Goal: Transaction & Acquisition: Purchase product/service

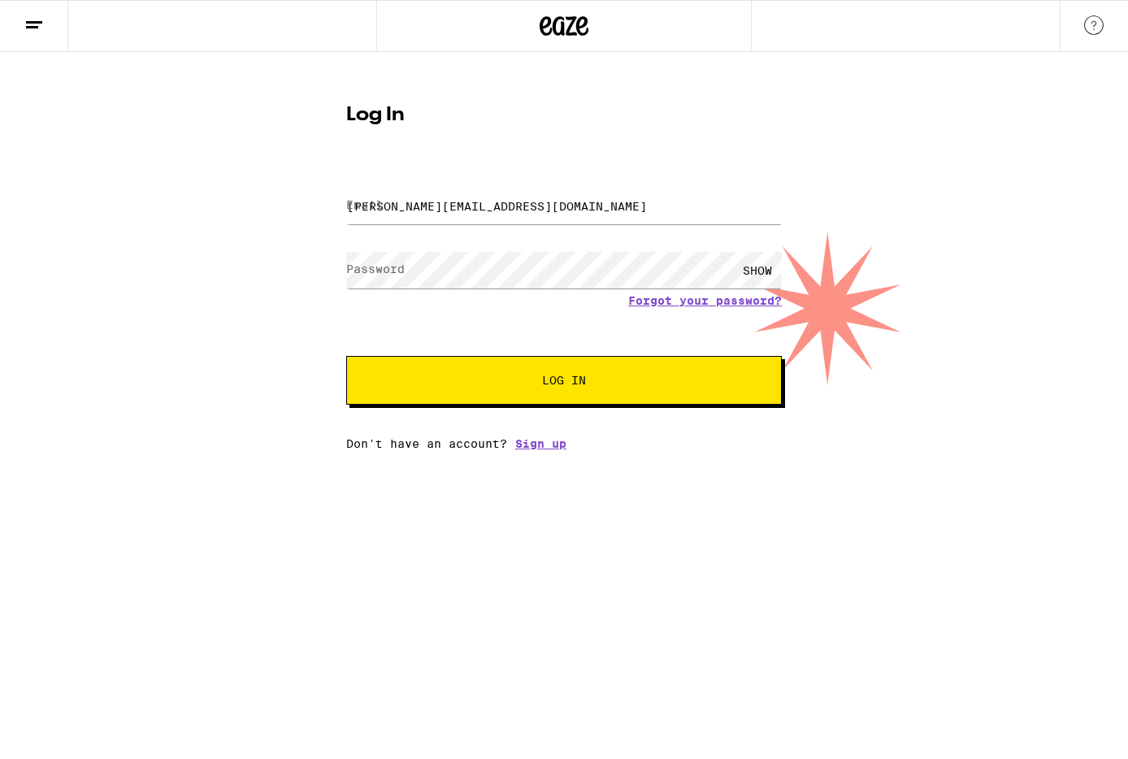
click at [582, 392] on button "Log In" at bounding box center [564, 380] width 436 height 49
click at [594, 382] on span "Log In" at bounding box center [564, 380] width 304 height 11
click at [588, 382] on span "Log In" at bounding box center [564, 380] width 304 height 11
click at [489, 212] on input "[PERSON_NAME][EMAIL_ADDRESS][DOMAIN_NAME]" at bounding box center [564, 206] width 436 height 37
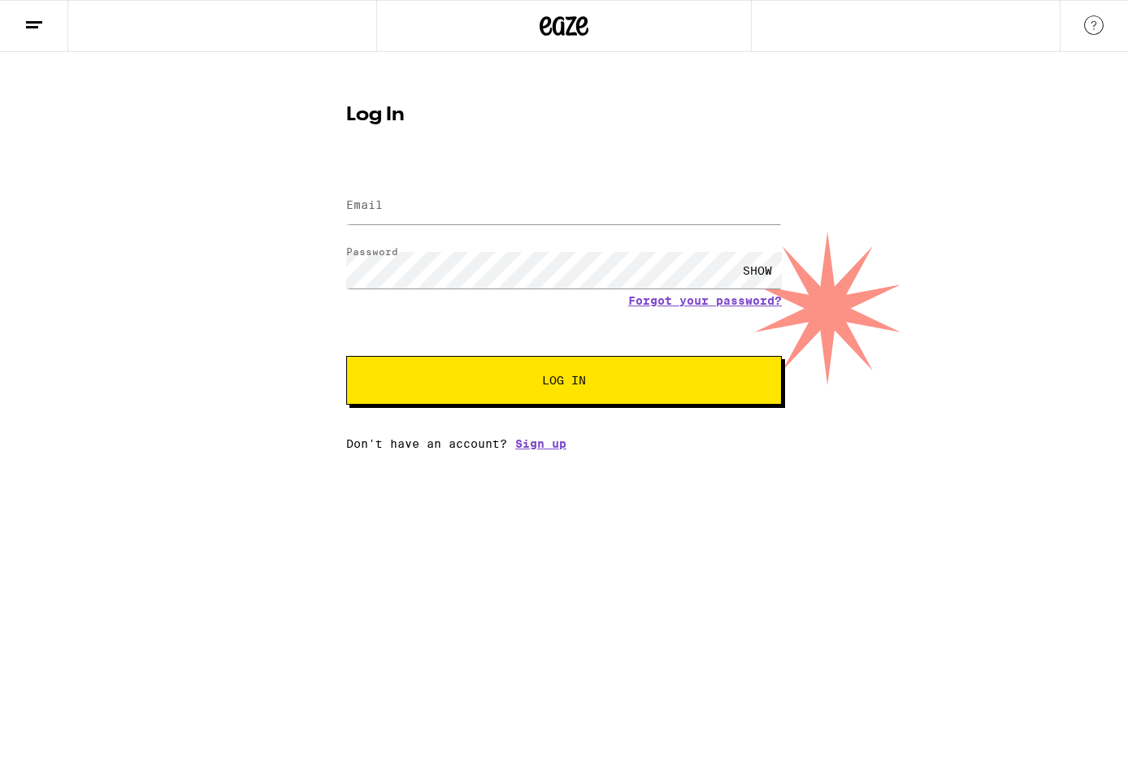
click at [538, 402] on button "Log In" at bounding box center [564, 380] width 436 height 49
type input "[PERSON_NAME][EMAIL_ADDRESS][DOMAIN_NAME]"
click at [563, 374] on button "Log In" at bounding box center [564, 380] width 436 height 49
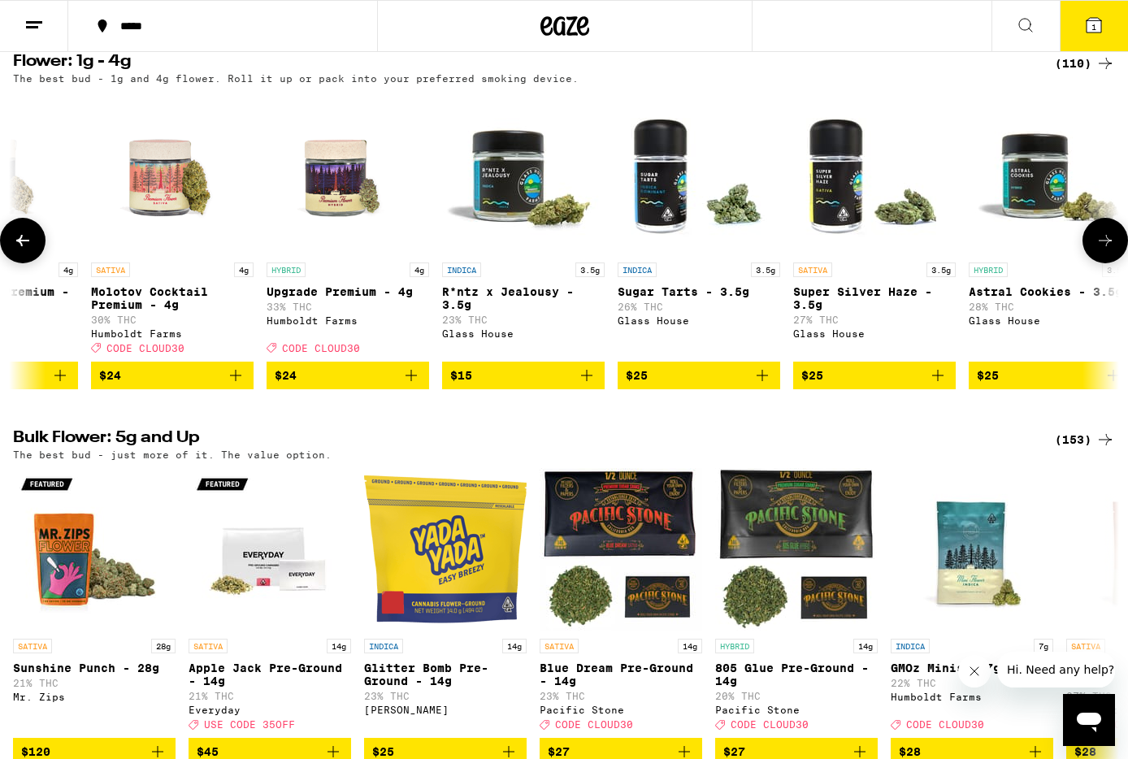
scroll to position [2022, 0]
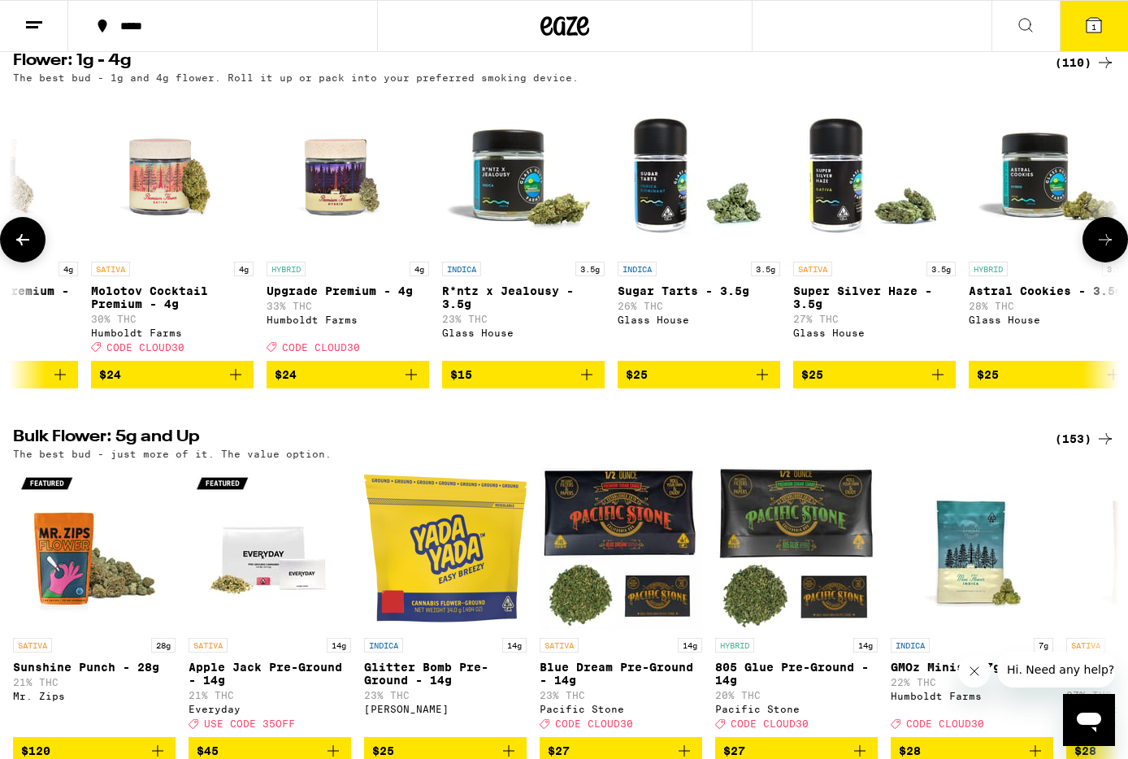
click at [239, 385] on icon "Add to bag" at bounding box center [236, 375] width 20 height 20
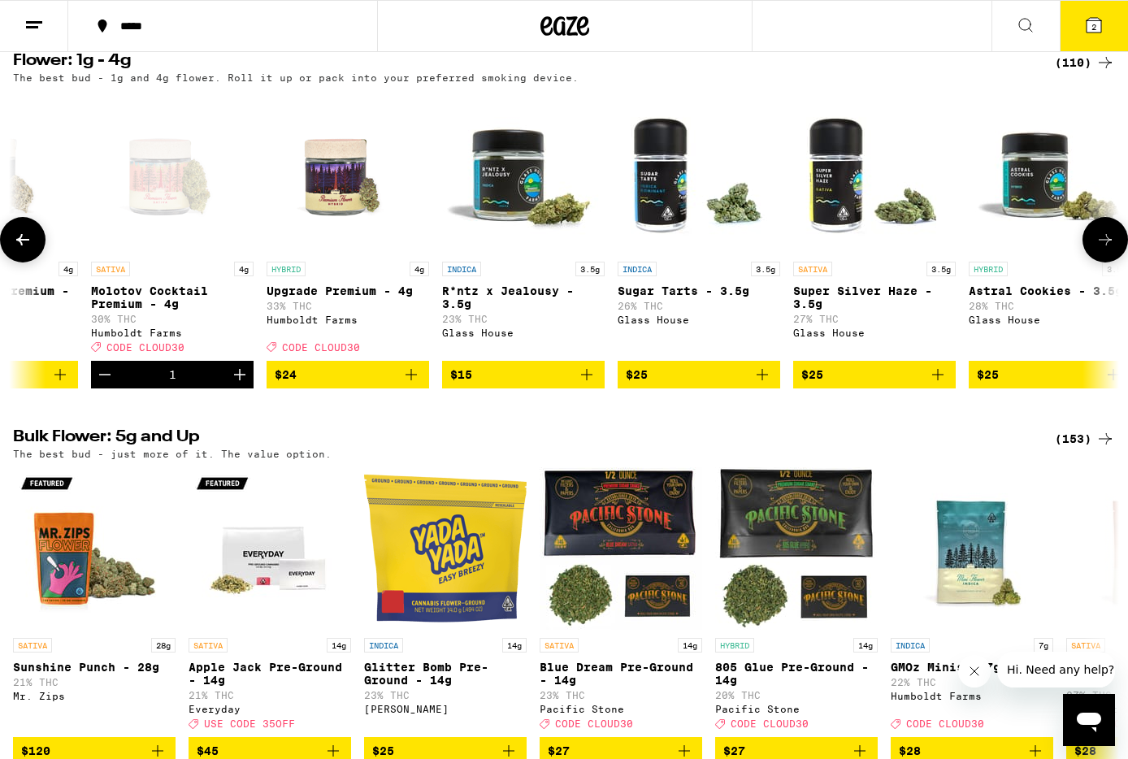
click at [418, 385] on icon "Add to bag" at bounding box center [412, 375] width 20 height 20
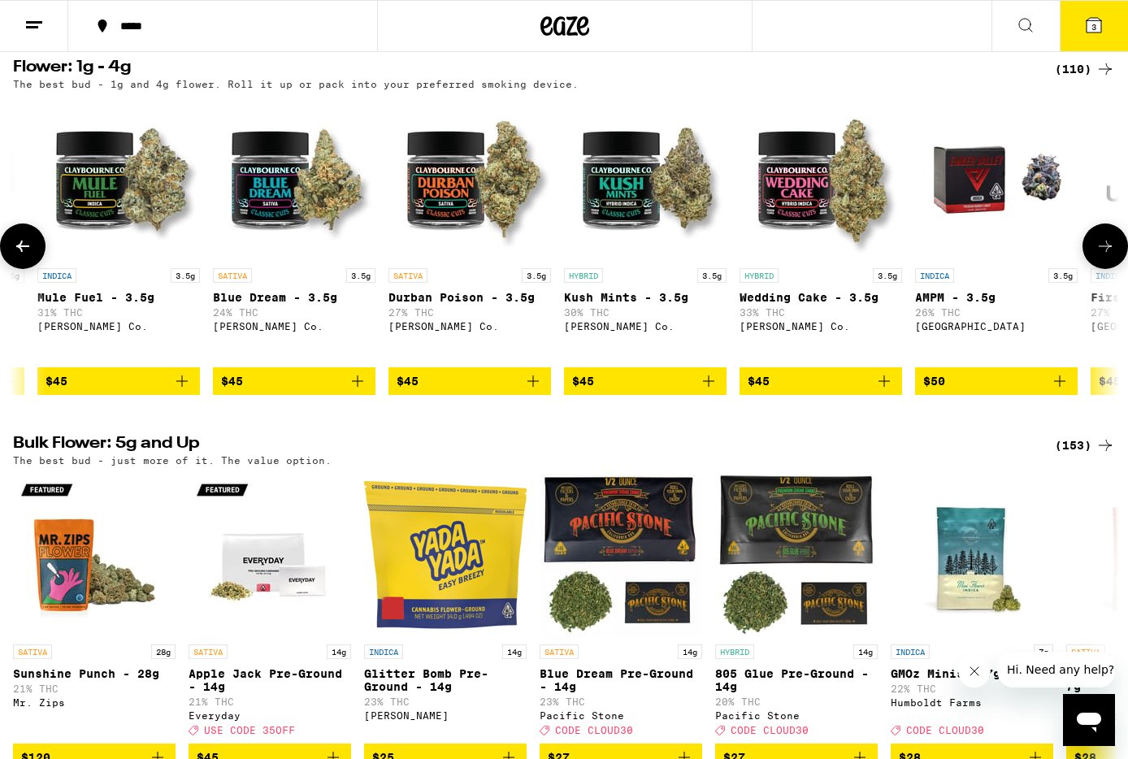
scroll to position [0, 9288]
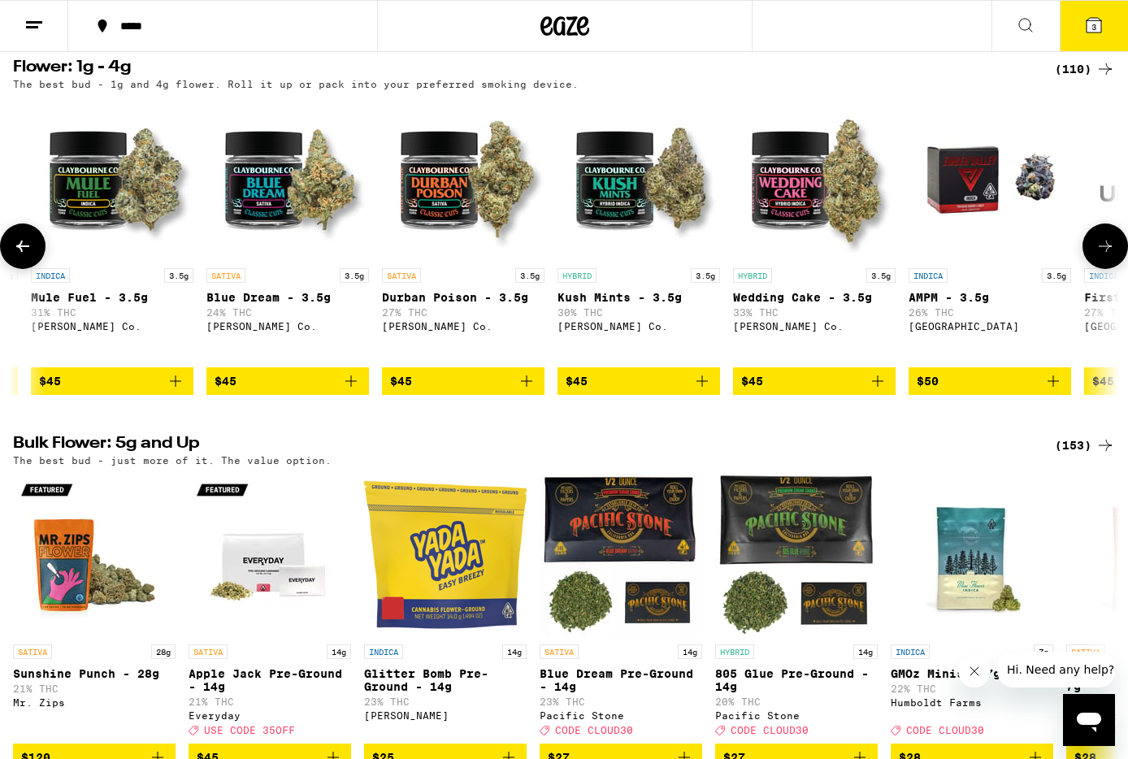
click at [352, 387] on icon "Add to bag" at bounding box center [350, 381] width 11 height 11
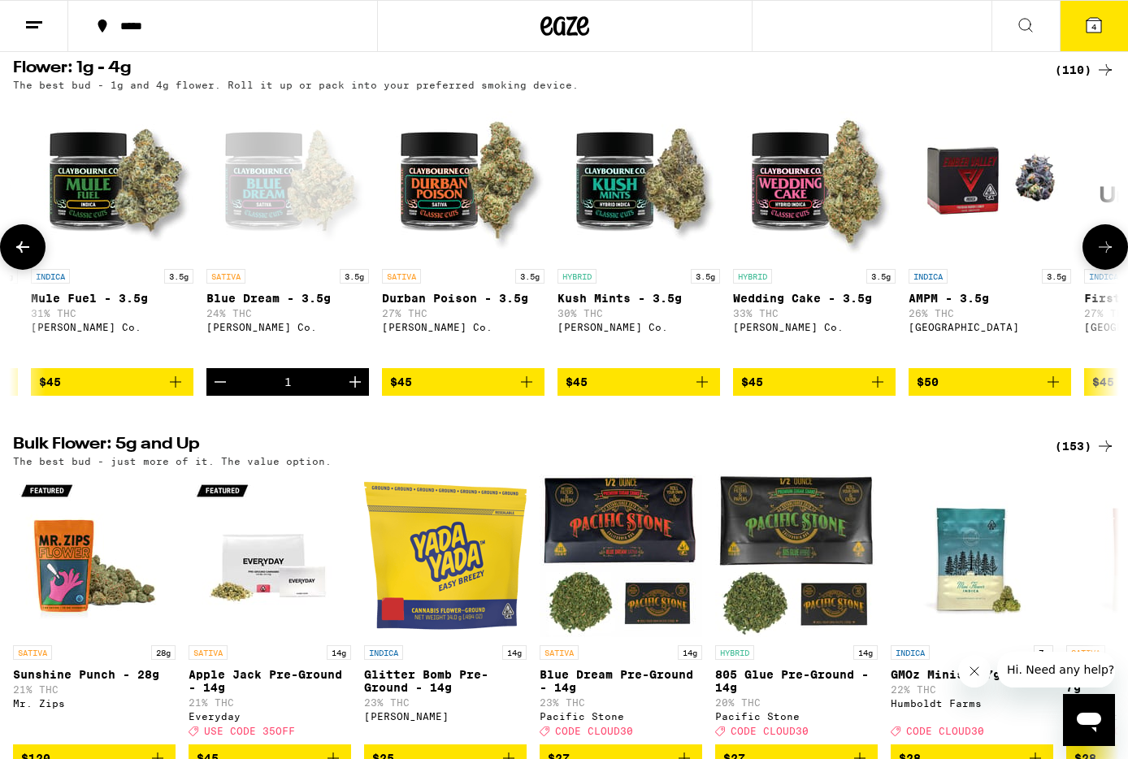
scroll to position [2014, 0]
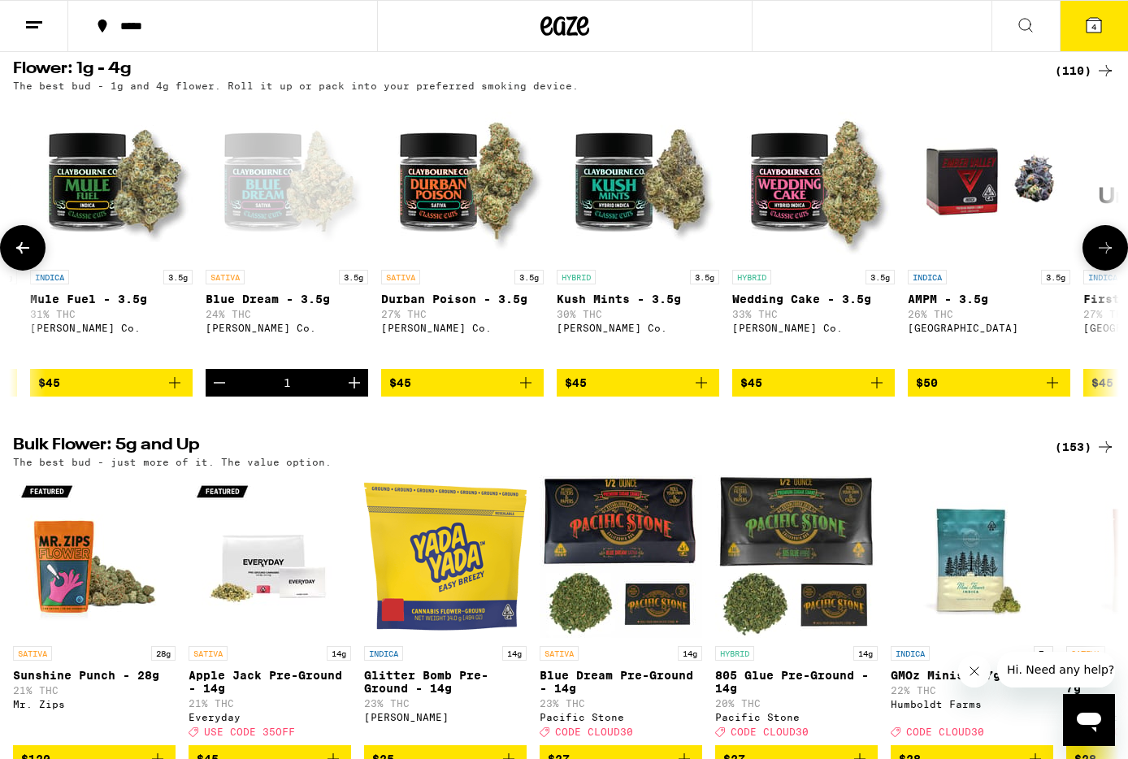
click at [1113, 258] on icon at bounding box center [1106, 248] width 20 height 20
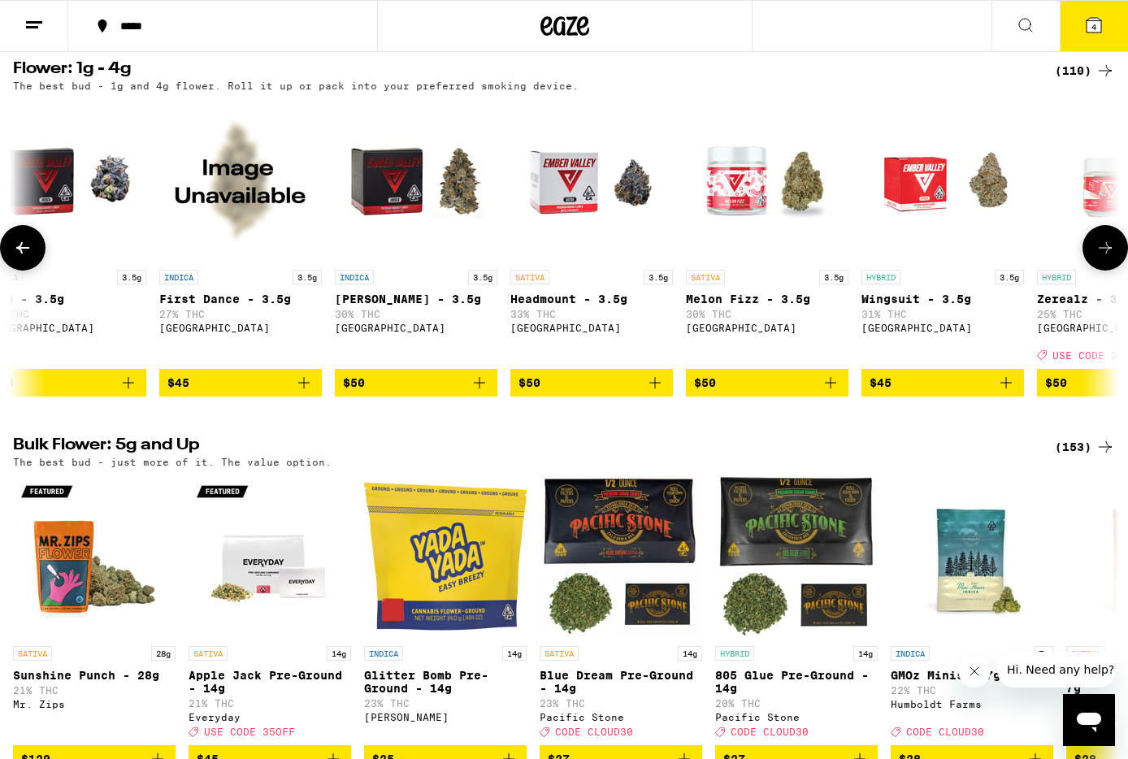
scroll to position [0, 10214]
click at [1110, 258] on icon at bounding box center [1106, 248] width 20 height 20
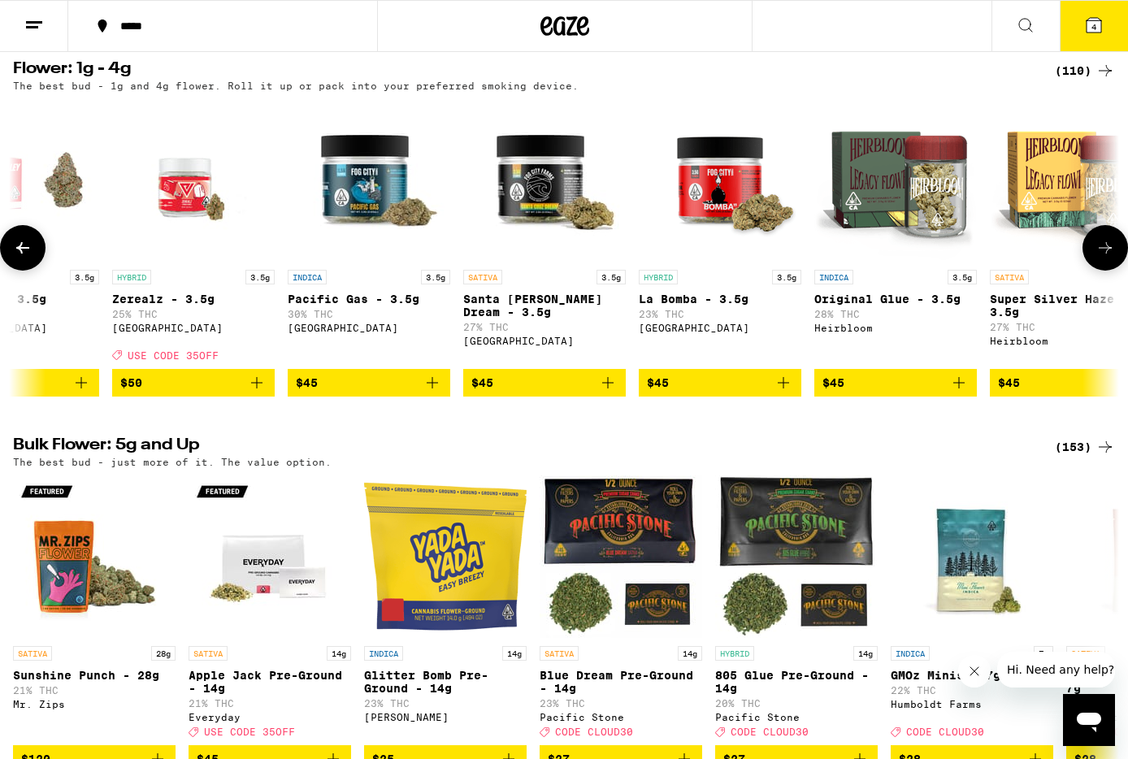
scroll to position [0, 11139]
click at [1110, 258] on icon at bounding box center [1106, 248] width 20 height 20
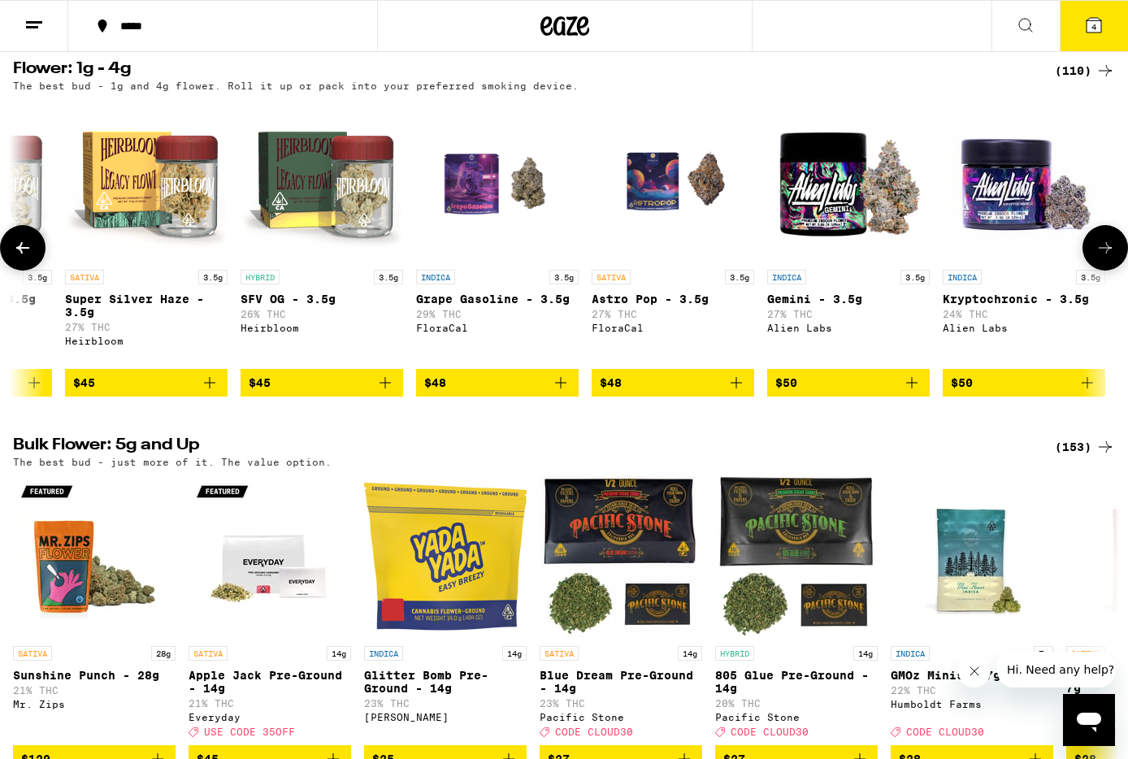
scroll to position [0, 12065]
click at [1110, 258] on icon at bounding box center [1106, 248] width 20 height 20
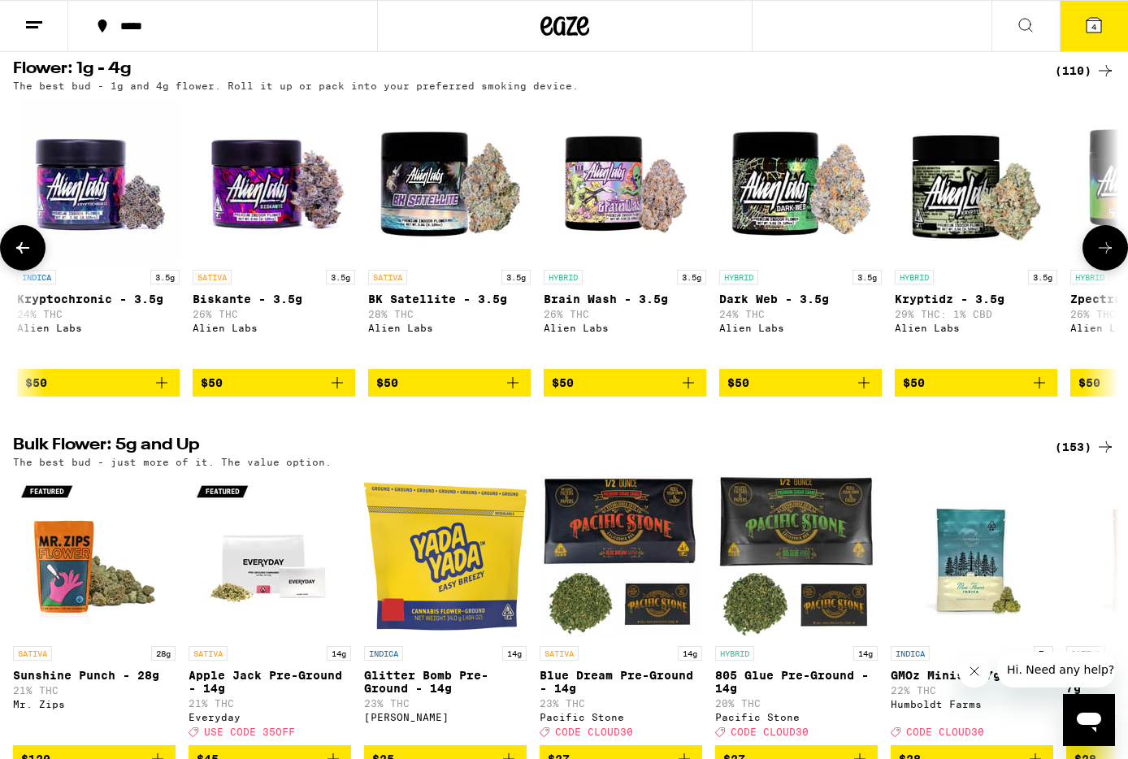
click at [1110, 258] on icon at bounding box center [1106, 248] width 20 height 20
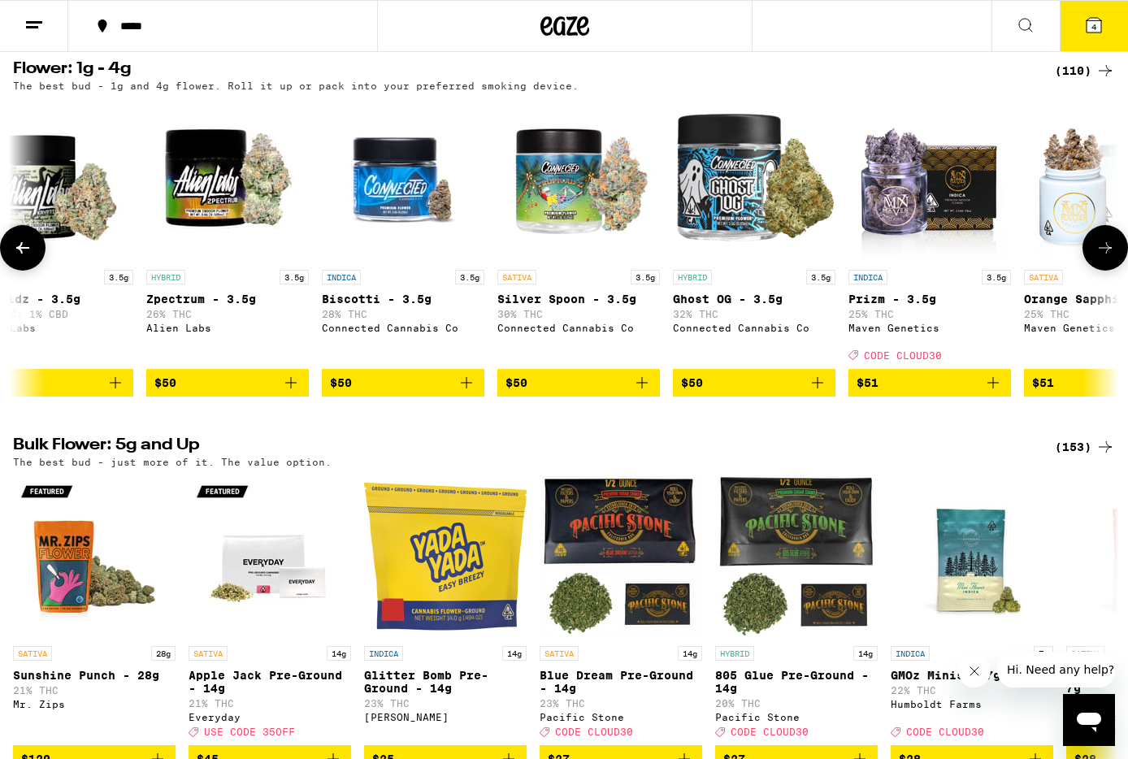
scroll to position [0, 13915]
click at [1110, 258] on icon at bounding box center [1106, 248] width 20 height 20
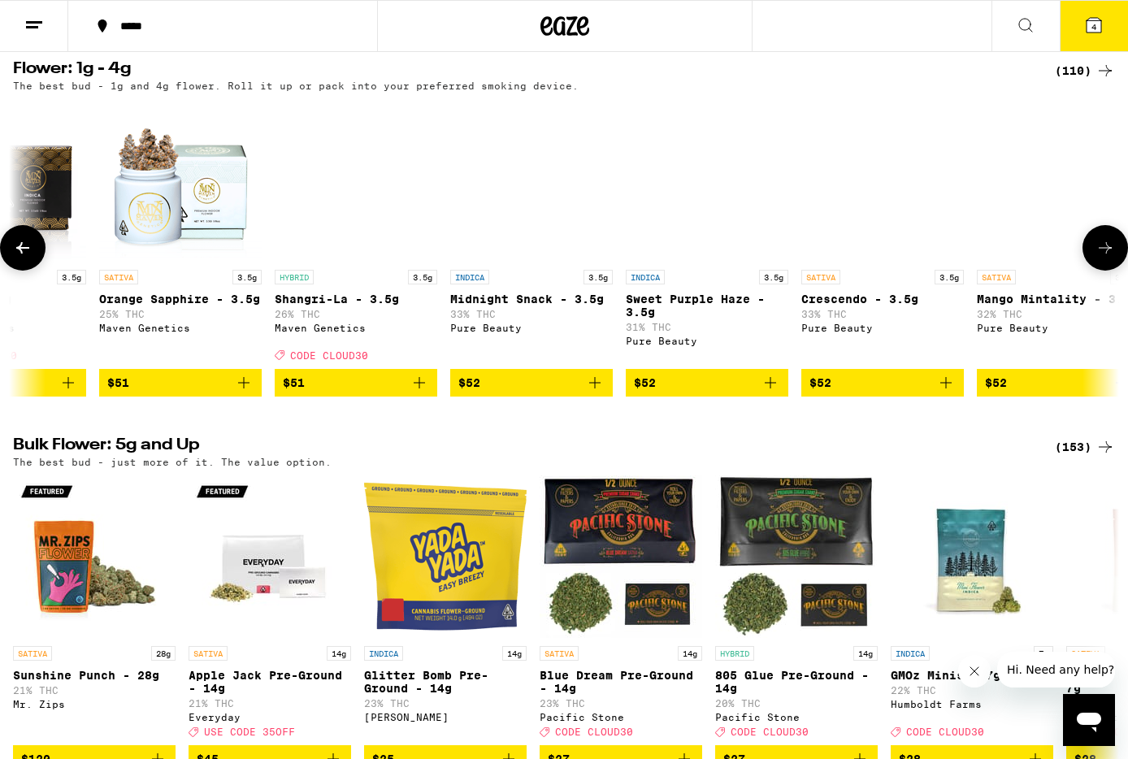
scroll to position [0, 14840]
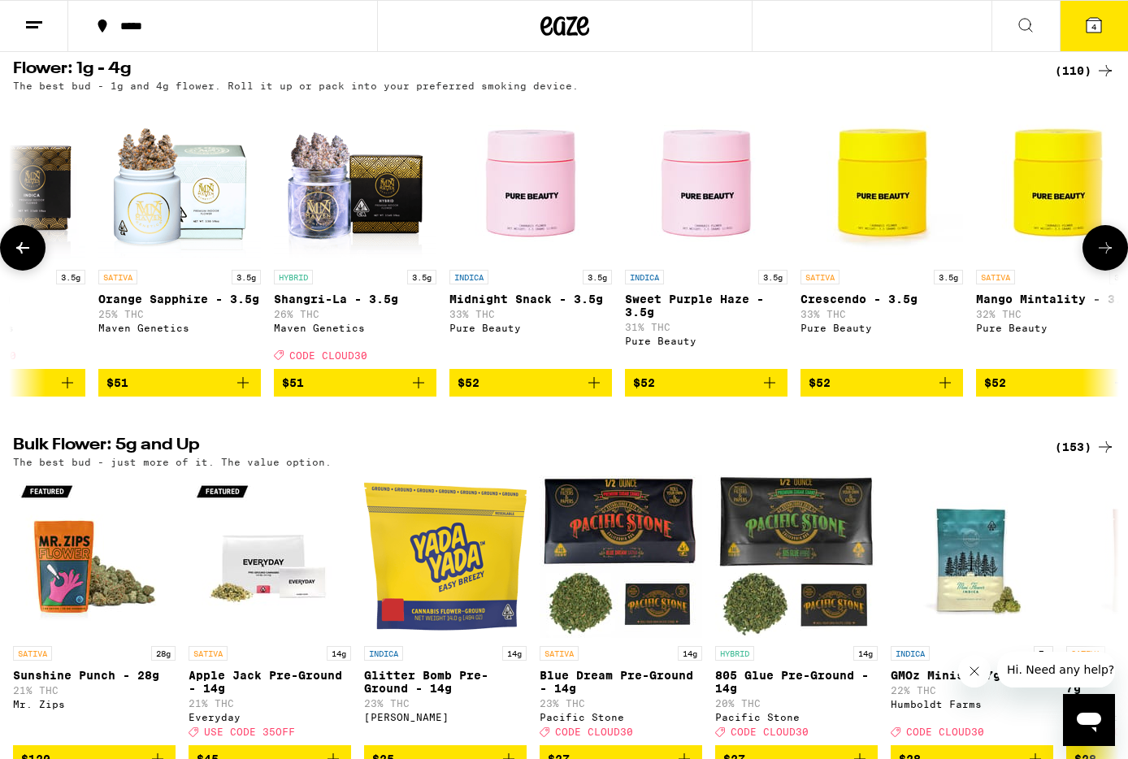
click at [1110, 258] on icon at bounding box center [1106, 248] width 20 height 20
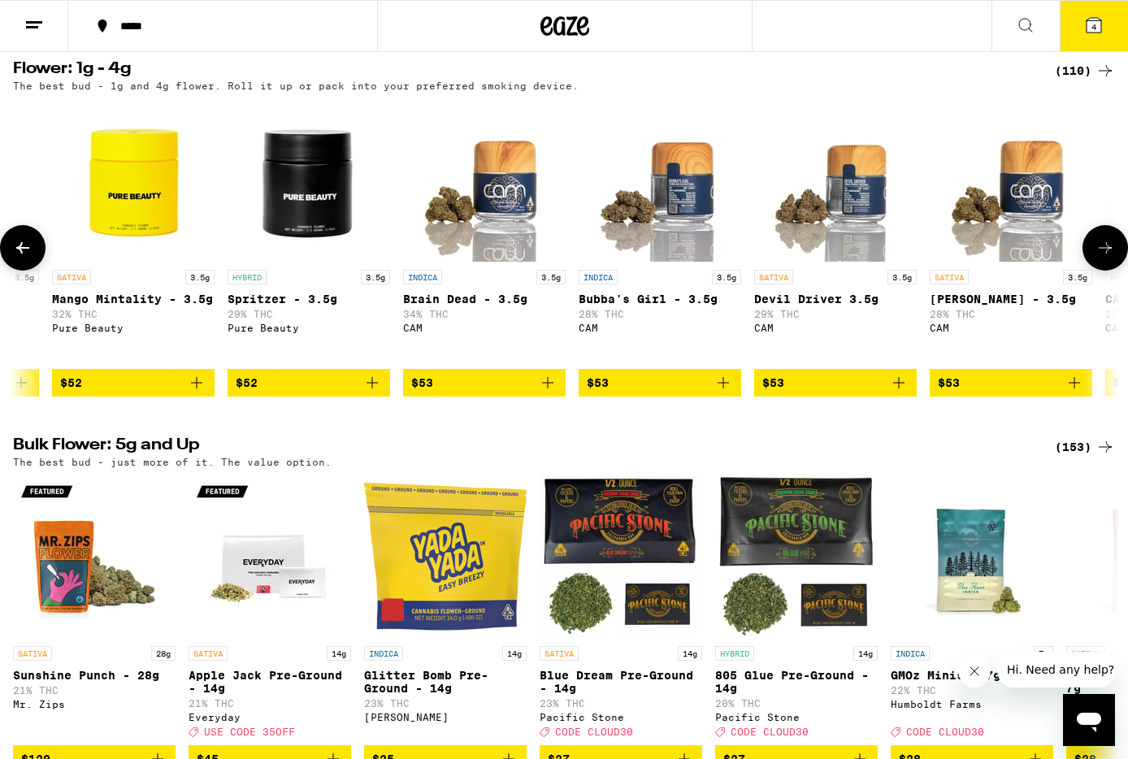
scroll to position [0, 15765]
click at [1110, 258] on icon at bounding box center [1106, 248] width 20 height 20
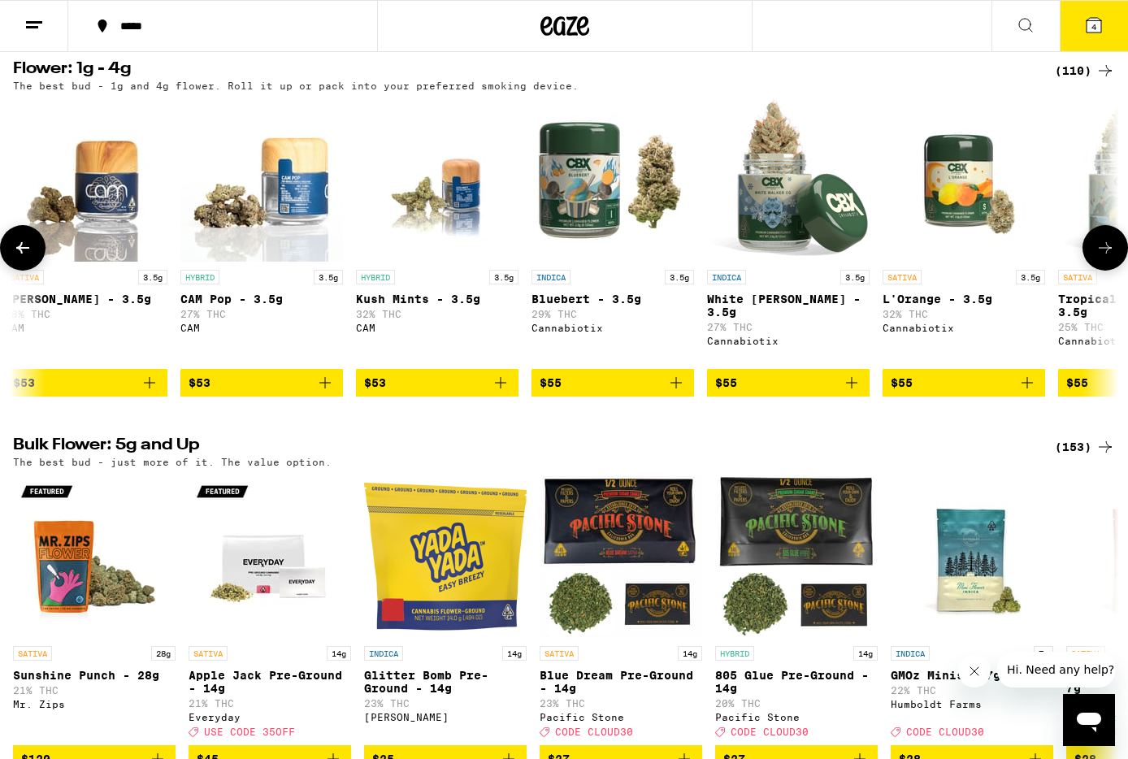
scroll to position [0, 16690]
click at [1110, 258] on icon at bounding box center [1106, 248] width 20 height 20
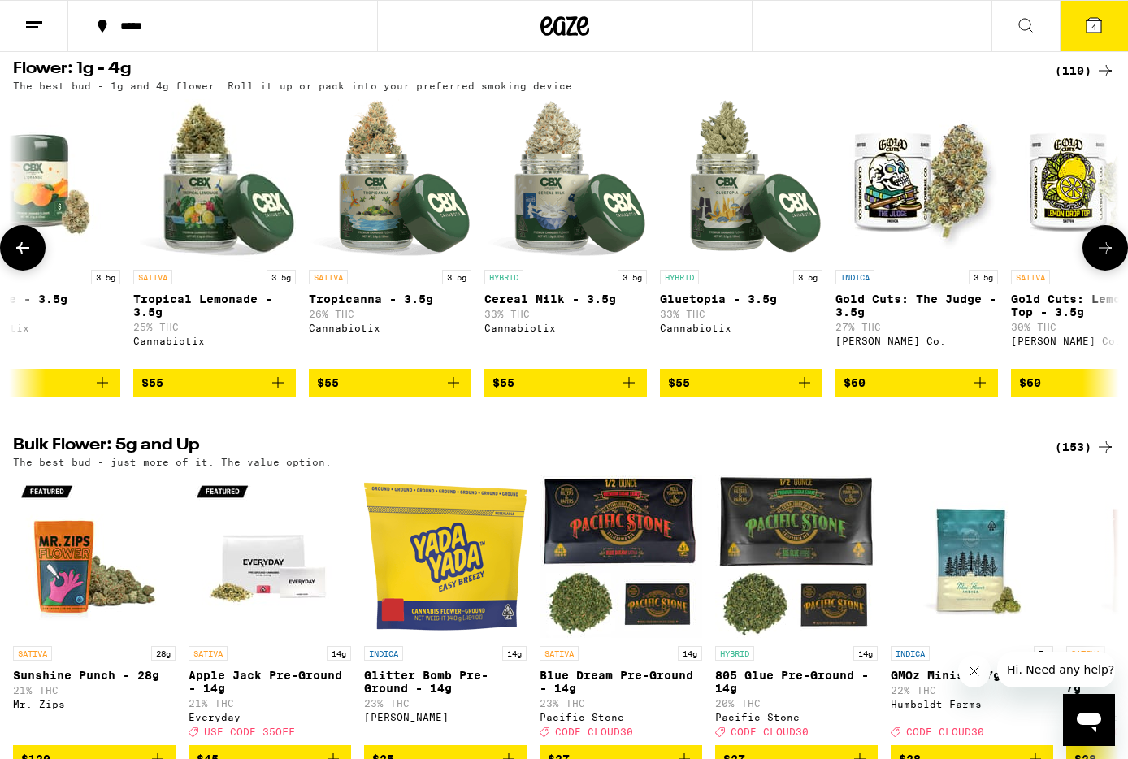
scroll to position [0, 17615]
click at [1110, 258] on icon at bounding box center [1106, 248] width 20 height 20
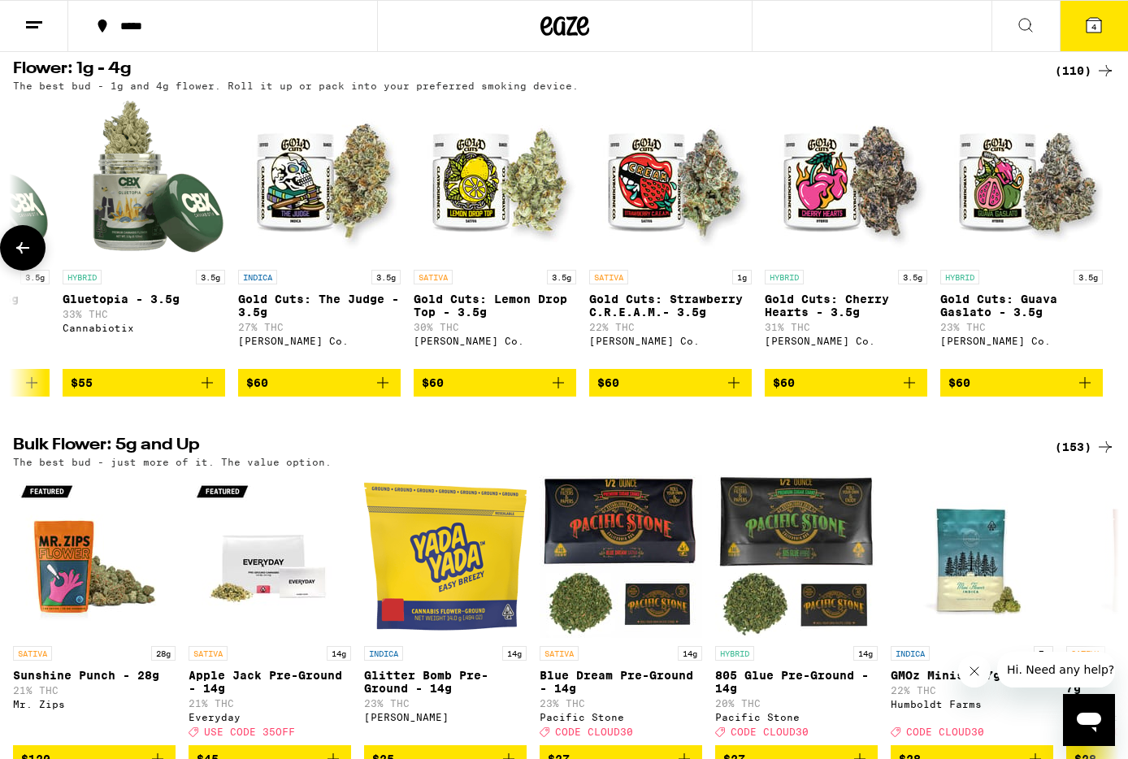
scroll to position [0, 18213]
click at [1101, 80] on icon at bounding box center [1106, 71] width 20 height 20
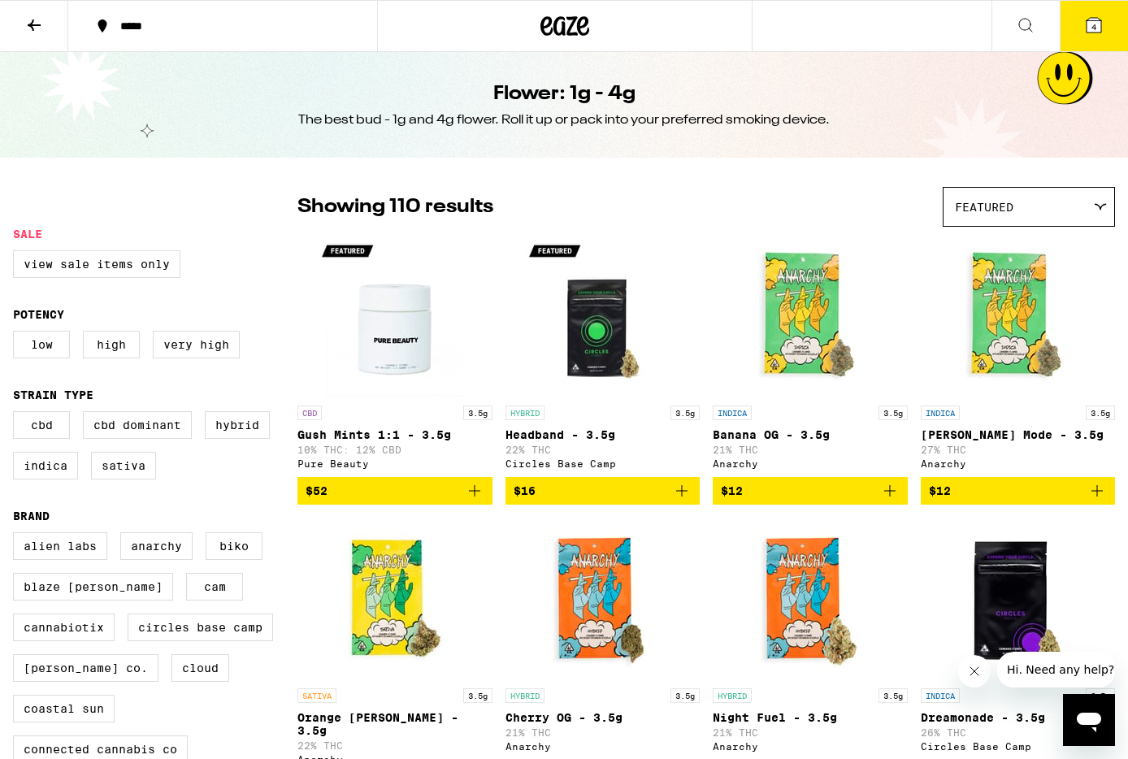
click at [1080, 29] on button "4" at bounding box center [1094, 26] width 68 height 50
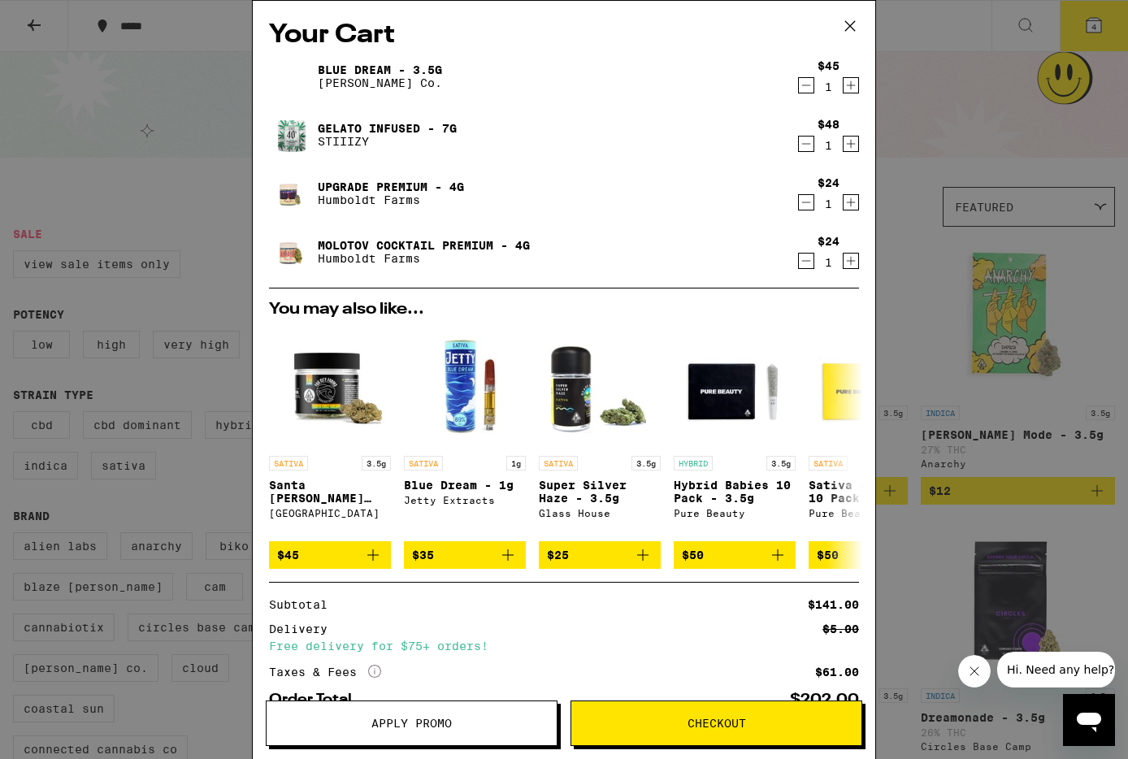
click at [810, 144] on icon "Decrement" at bounding box center [806, 144] width 9 height 0
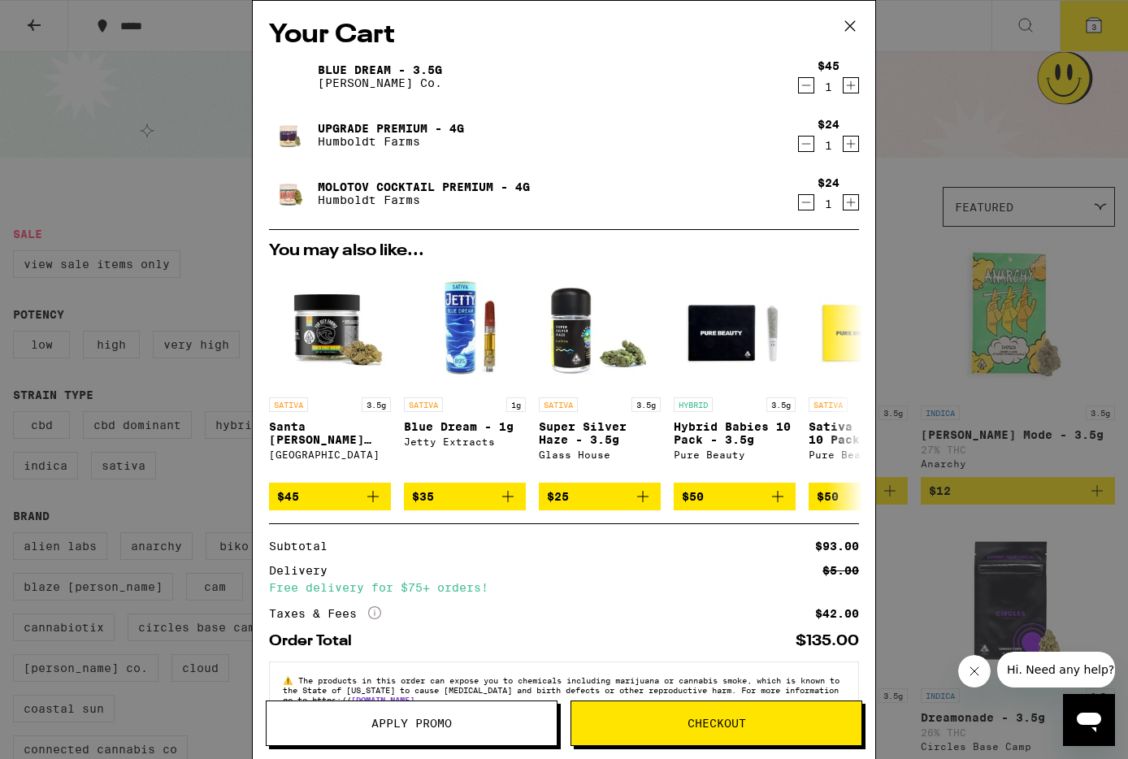
click at [804, 203] on icon "Decrement" at bounding box center [806, 203] width 15 height 20
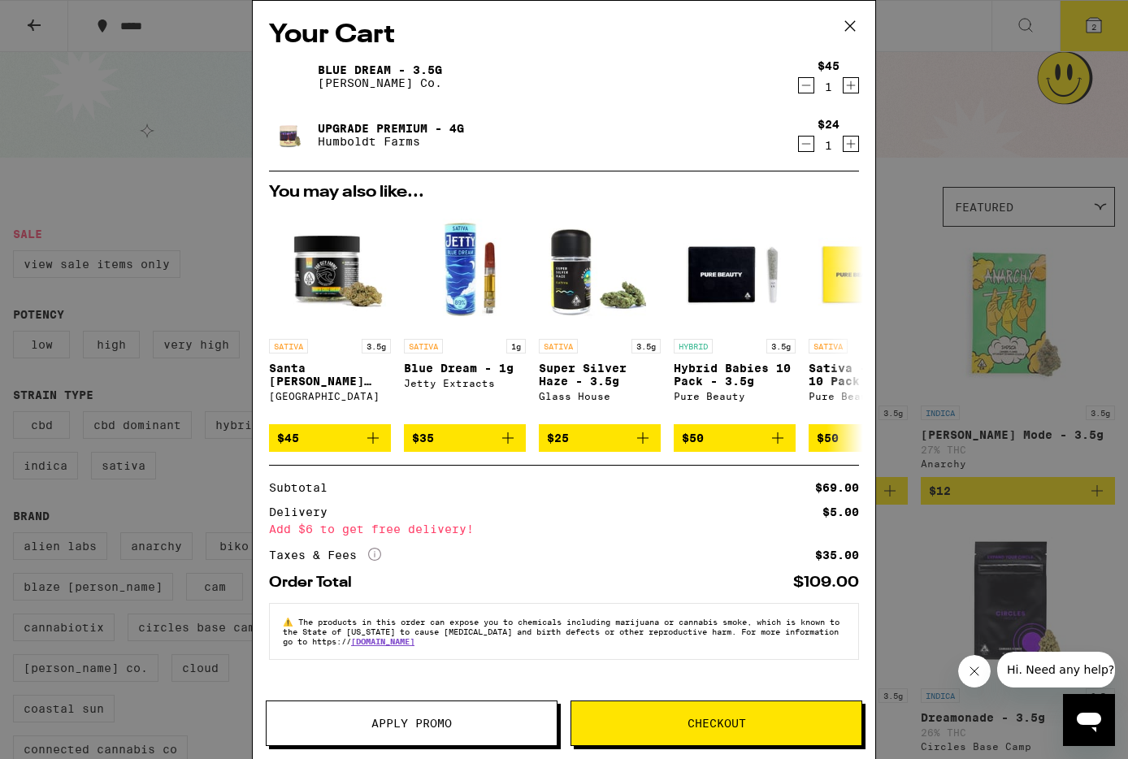
click at [807, 146] on icon "Decrement" at bounding box center [806, 144] width 15 height 20
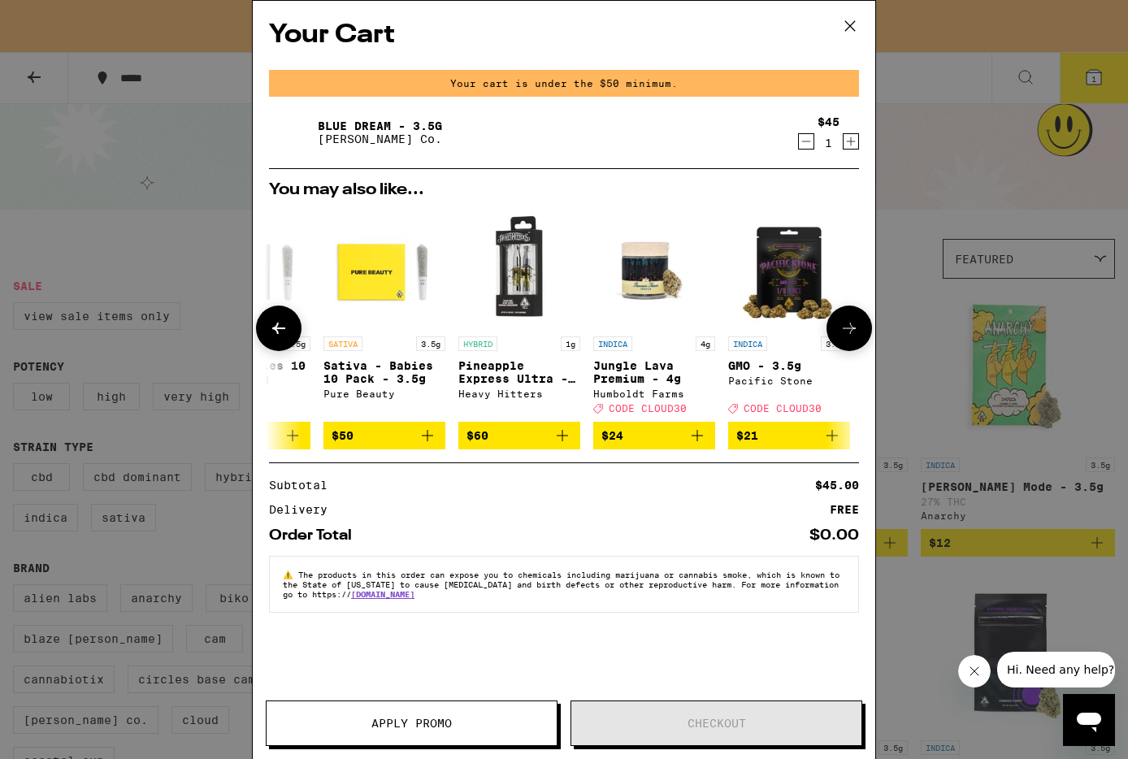
scroll to position [0, 488]
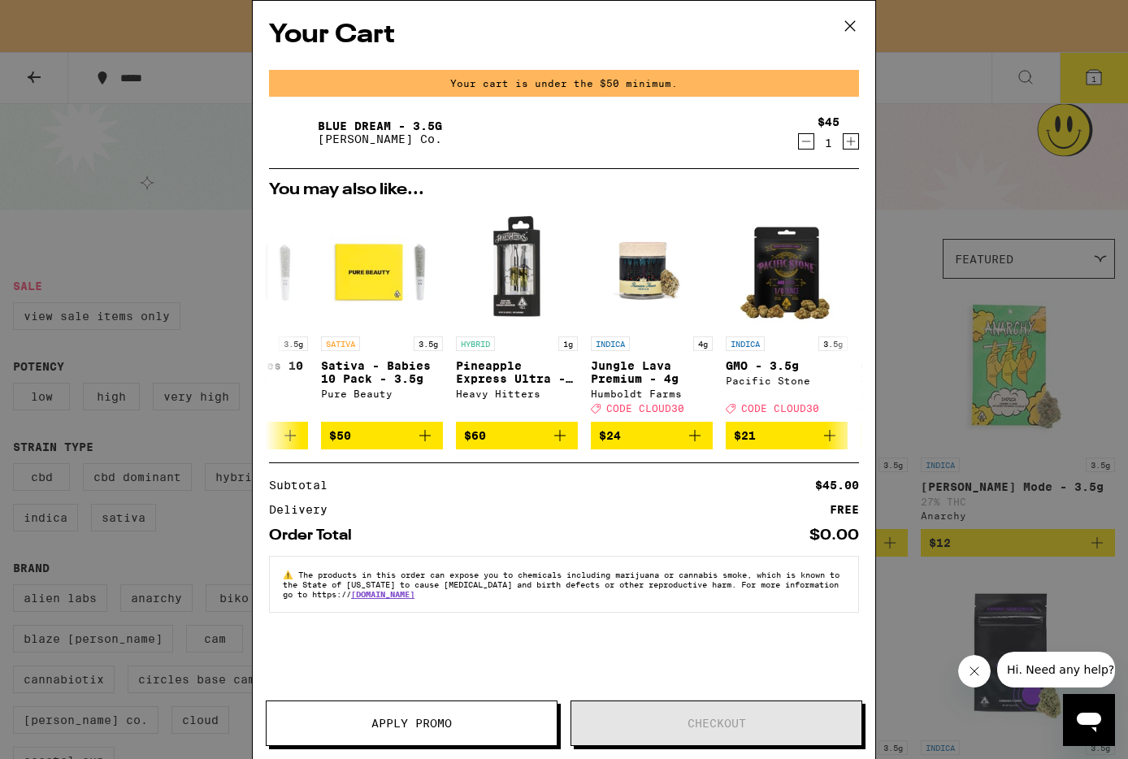
click at [854, 21] on icon at bounding box center [850, 26] width 24 height 24
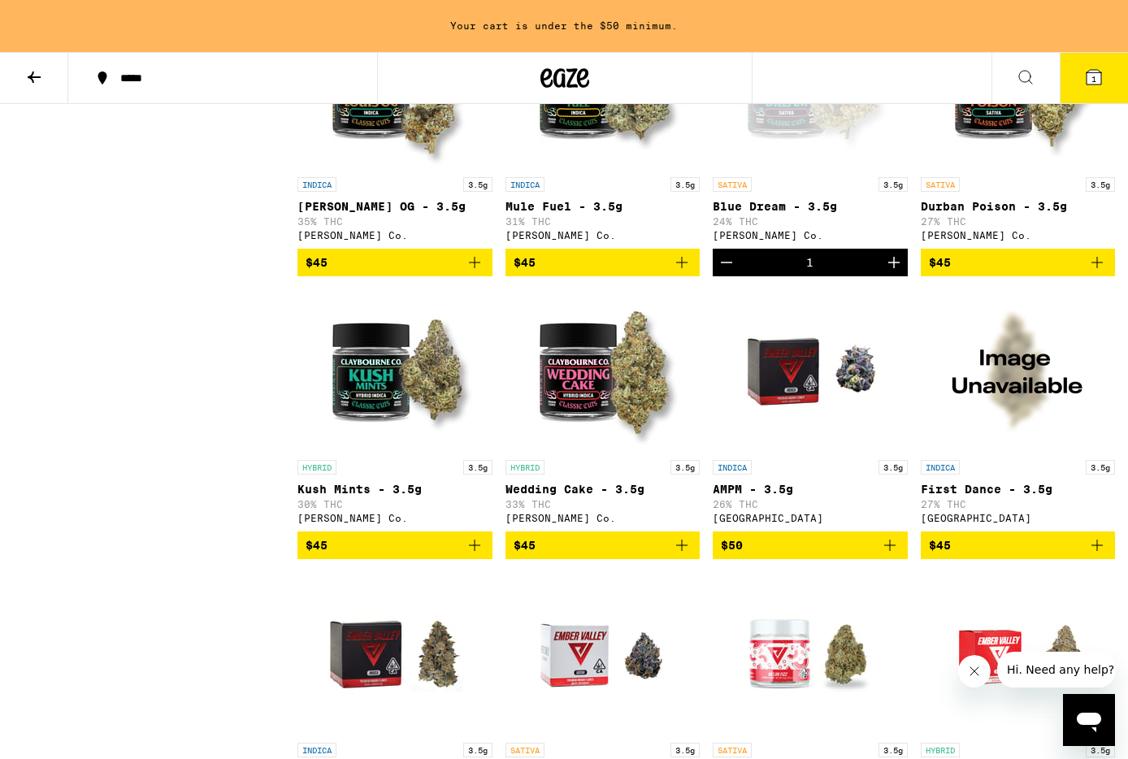
scroll to position [4117, 0]
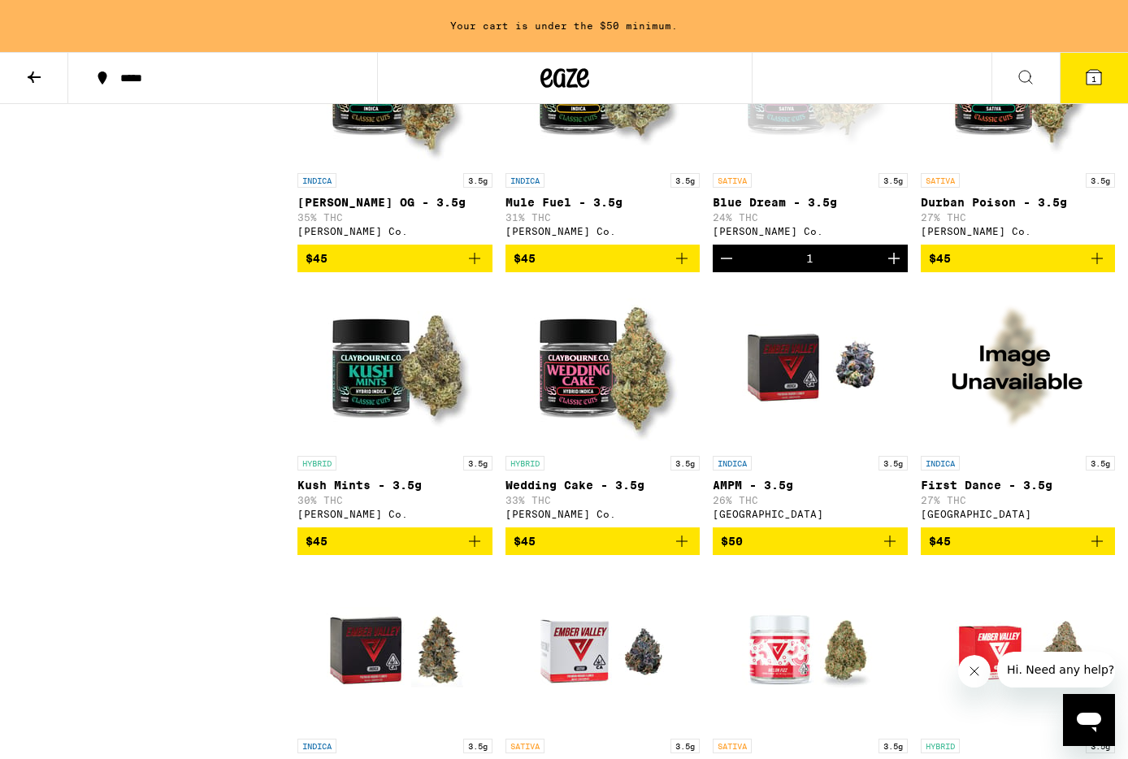
click at [480, 551] on icon "Add to bag" at bounding box center [475, 542] width 20 height 20
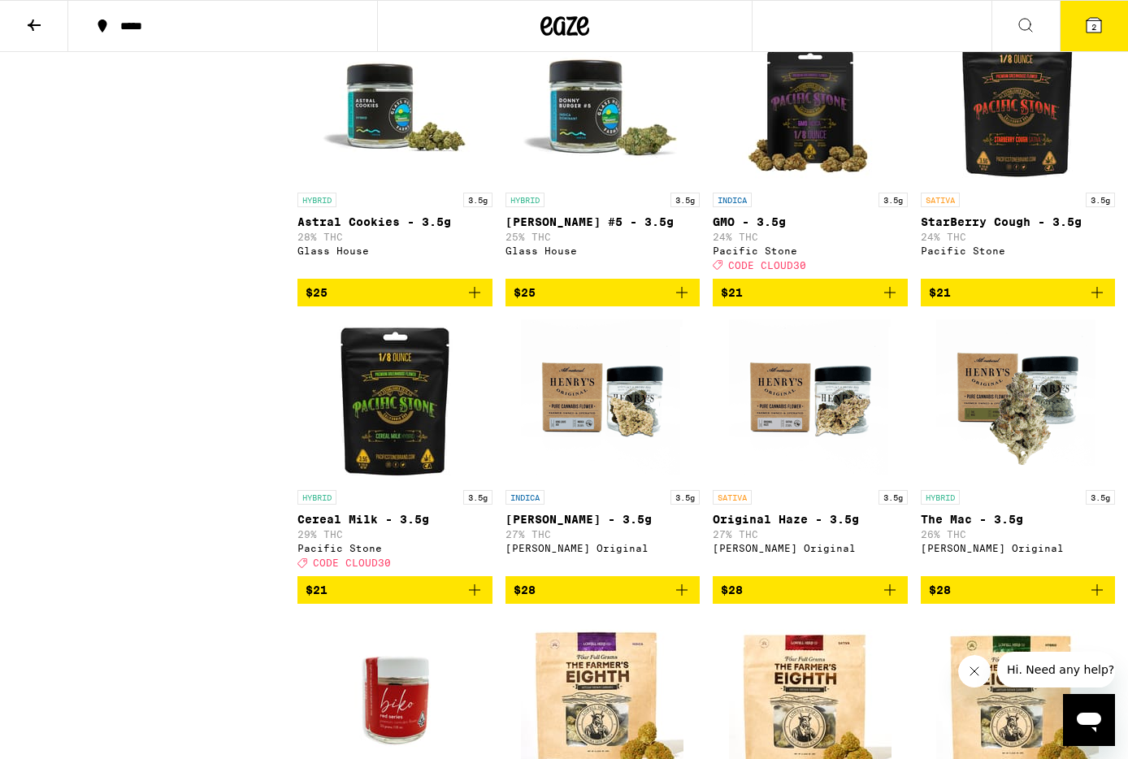
scroll to position [1966, 0]
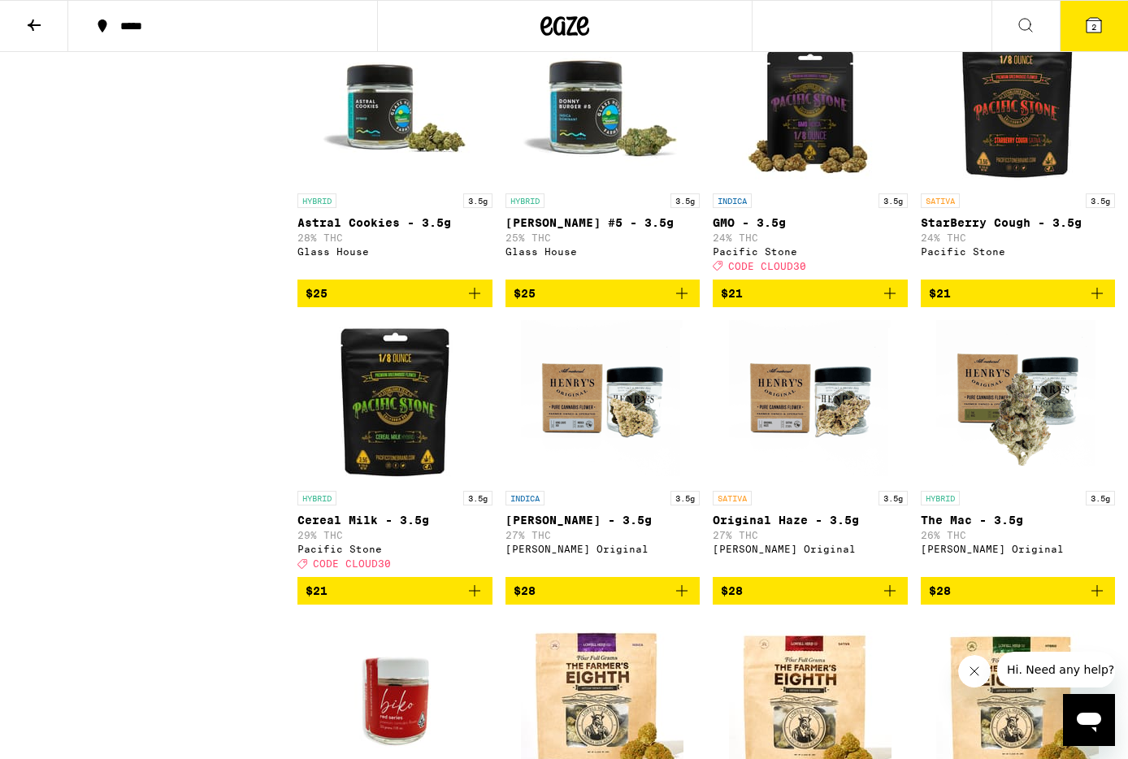
click at [1108, 21] on button "2" at bounding box center [1094, 26] width 68 height 50
